Goal: Find specific page/section: Find specific page/section

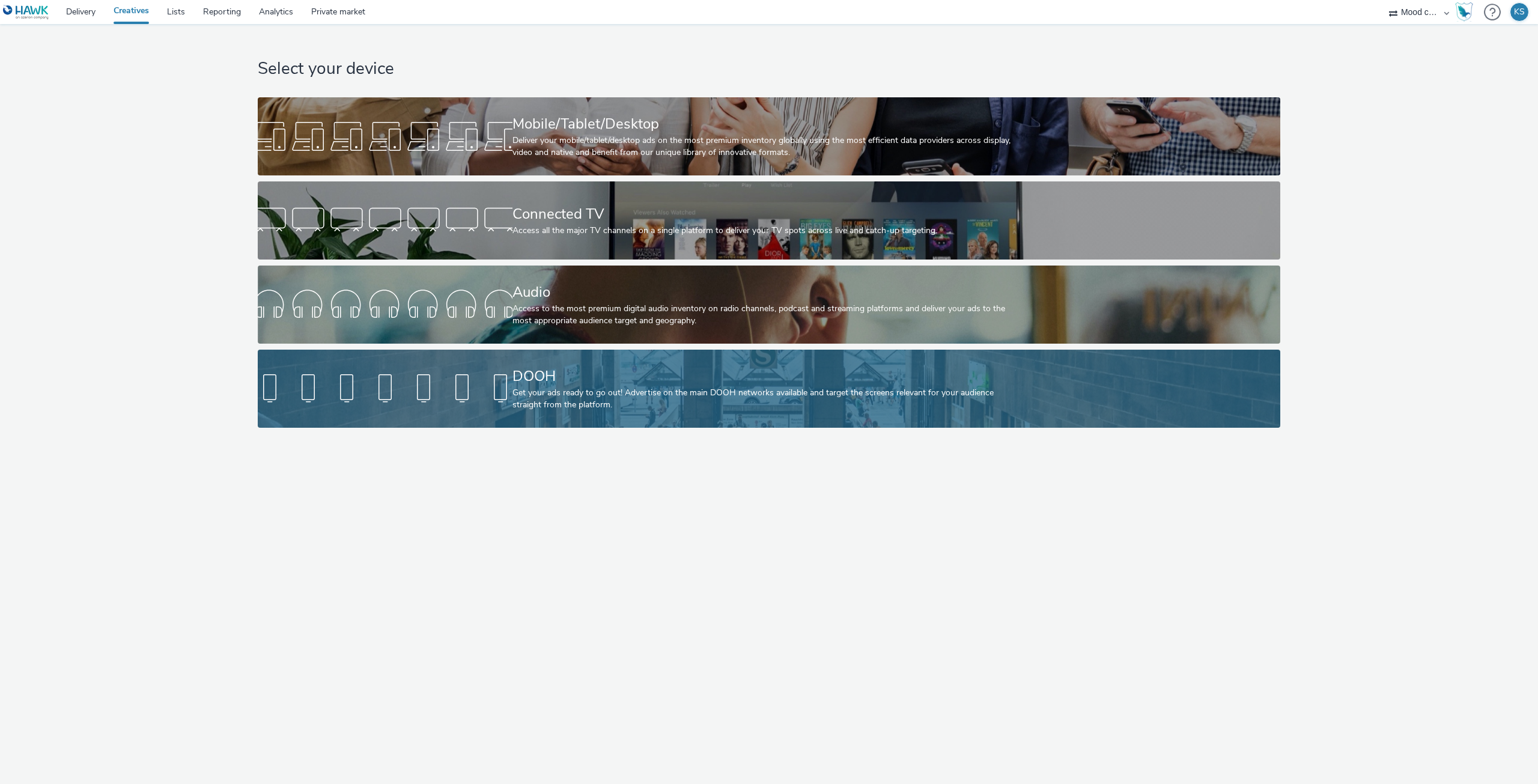
click at [511, 384] on div at bounding box center [385, 389] width 255 height 39
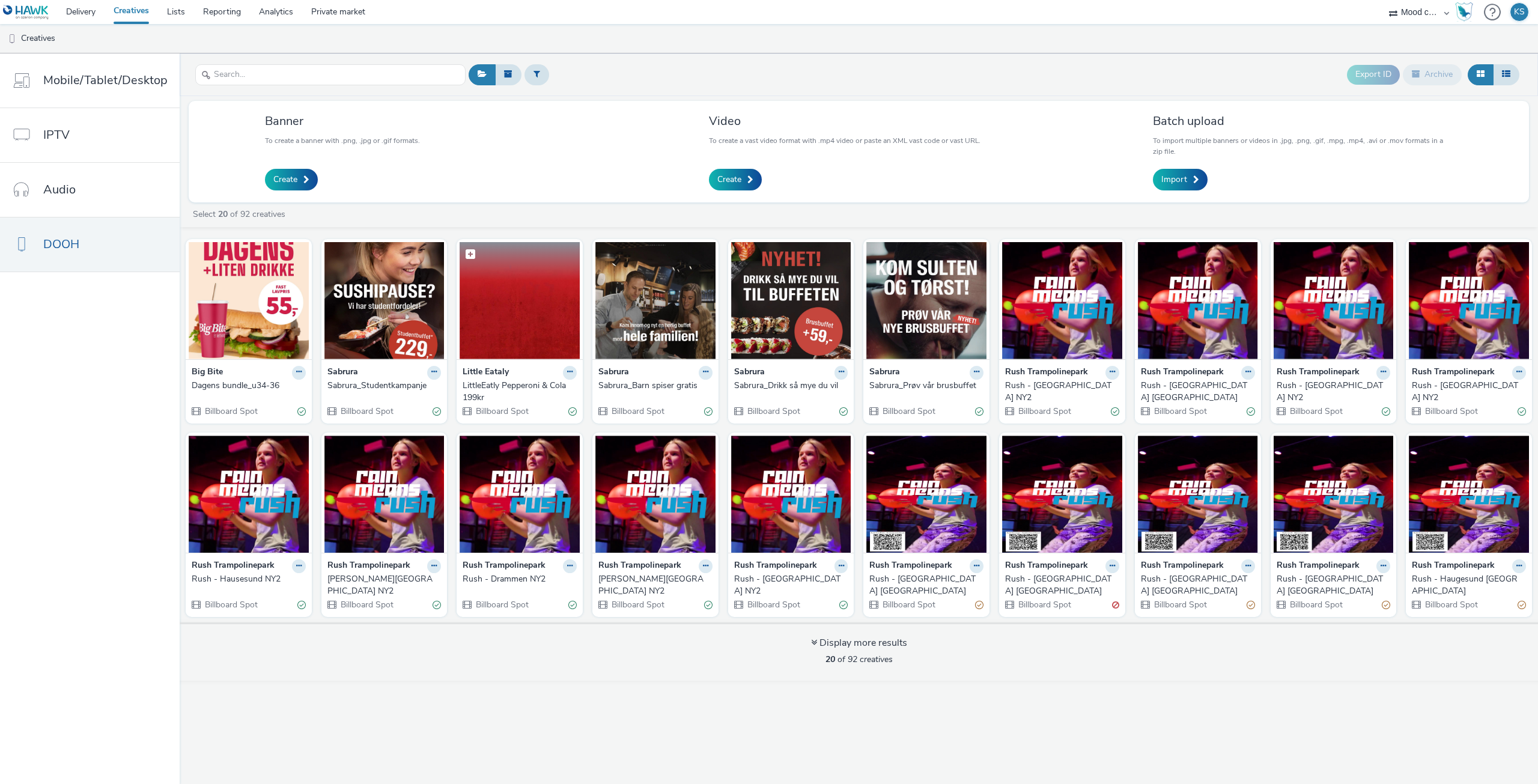
click at [522, 315] on img at bounding box center [519, 300] width 120 height 117
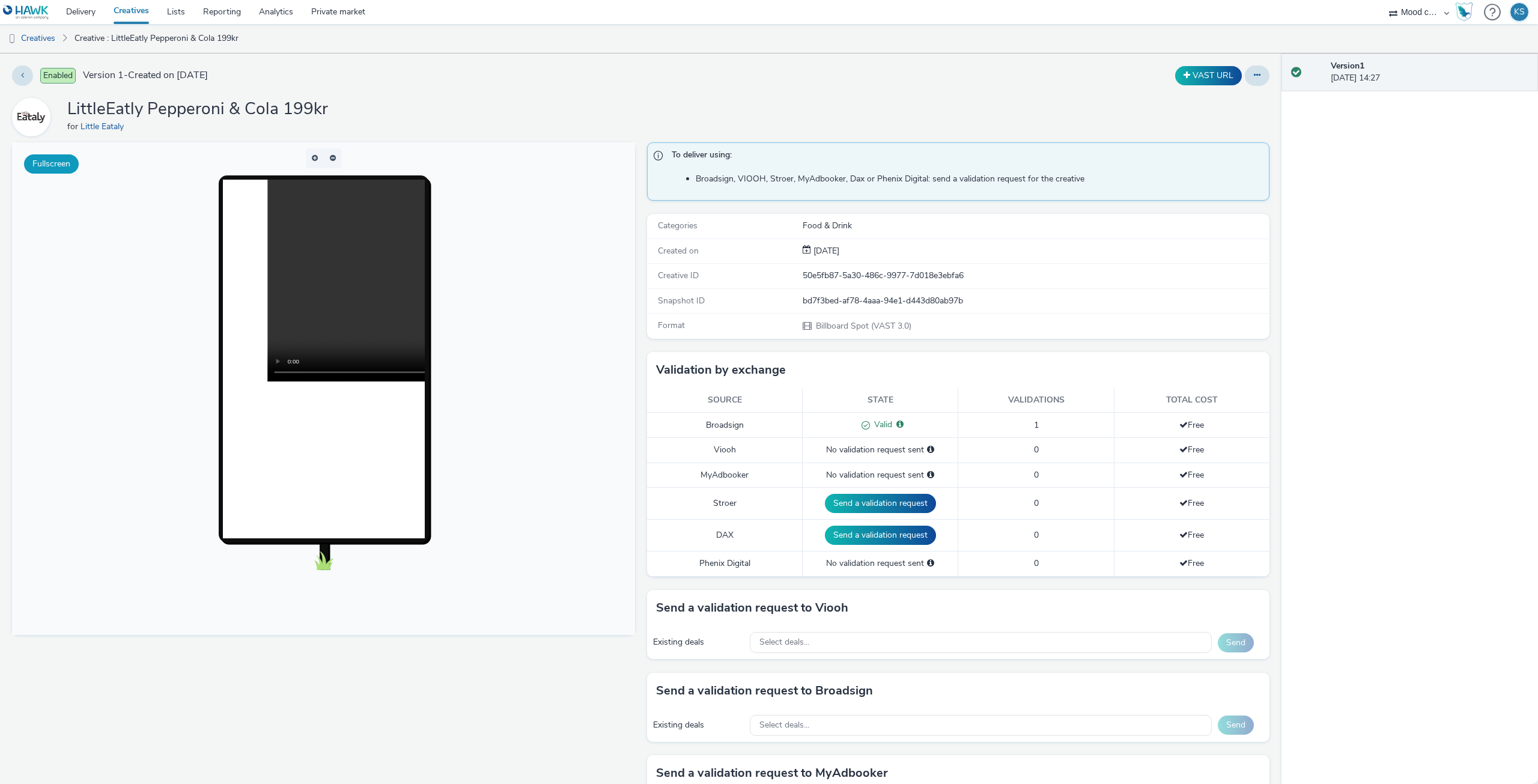
click at [57, 166] on button "Fullscreen" at bounding box center [51, 164] width 54 height 19
click at [42, 14] on img at bounding box center [26, 12] width 46 height 15
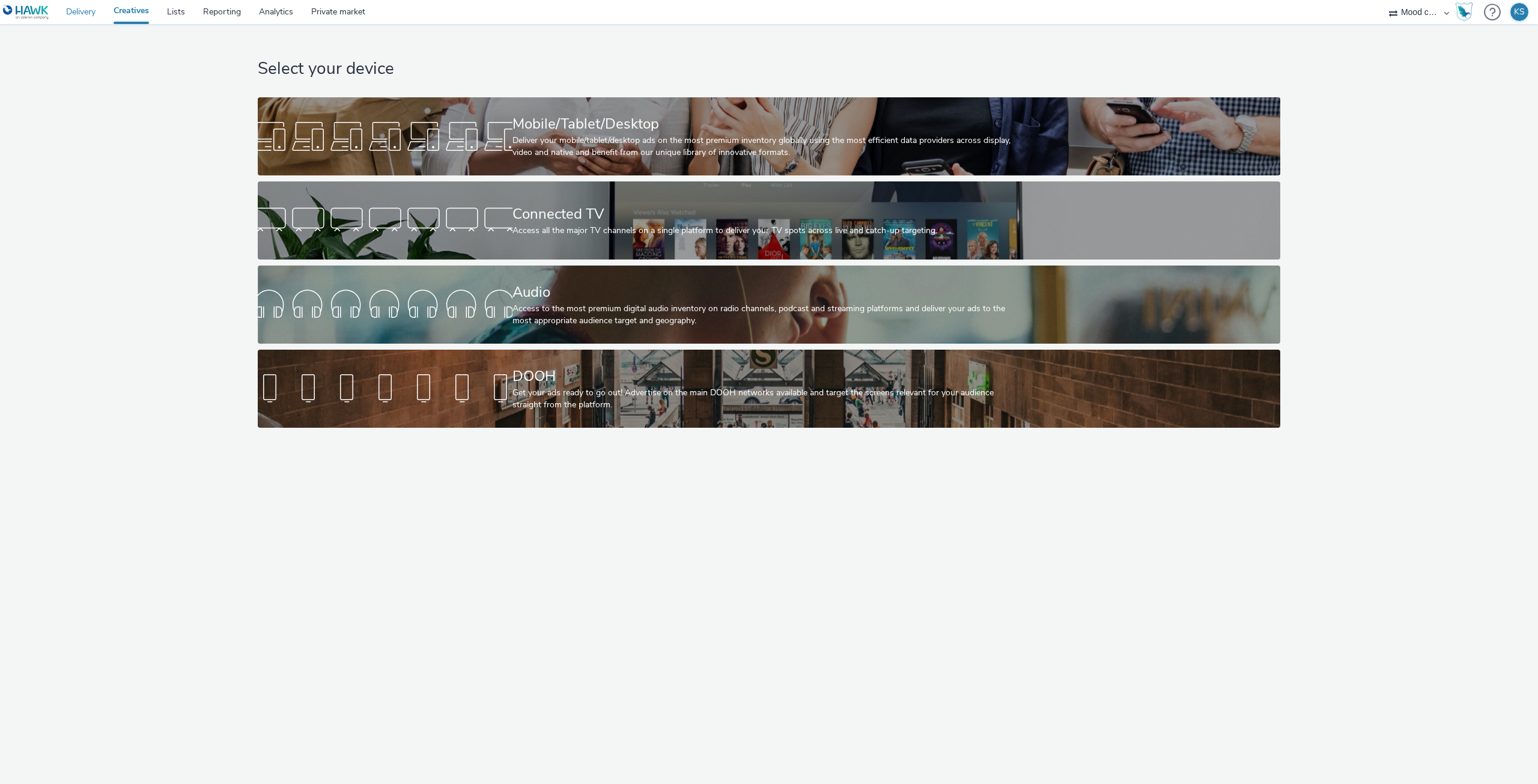
click at [79, 11] on link "Delivery" at bounding box center [81, 12] width 47 height 24
